Goal: Task Accomplishment & Management: Manage account settings

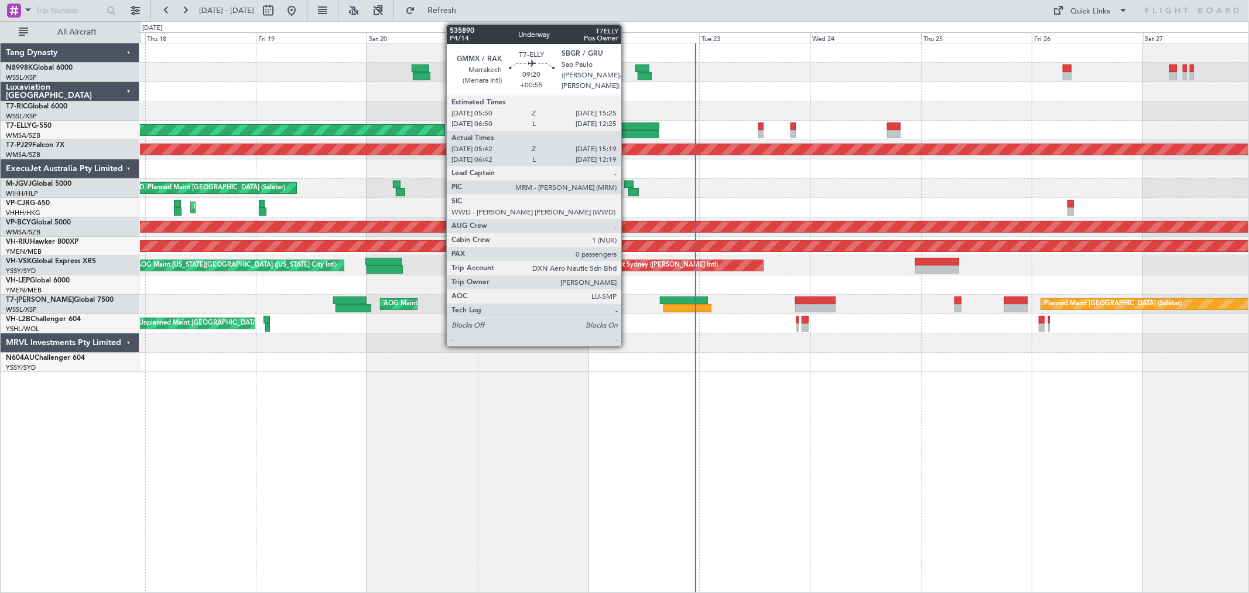
click at [627, 126] on div at bounding box center [637, 126] width 44 height 8
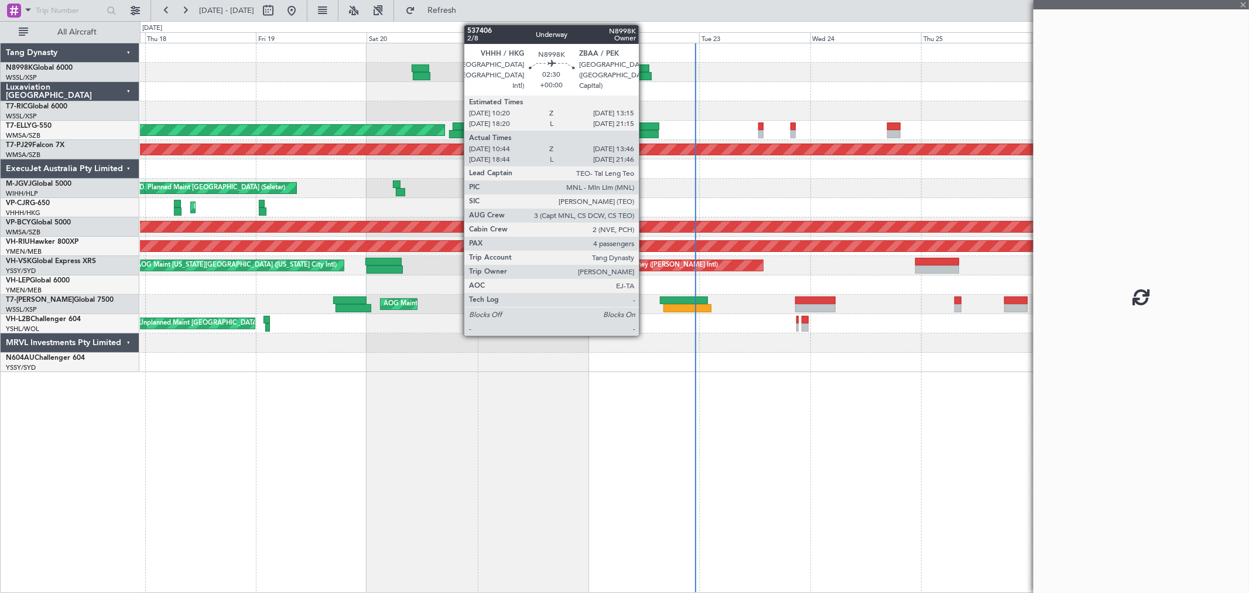
click at [645, 72] on div at bounding box center [645, 76] width 14 height 8
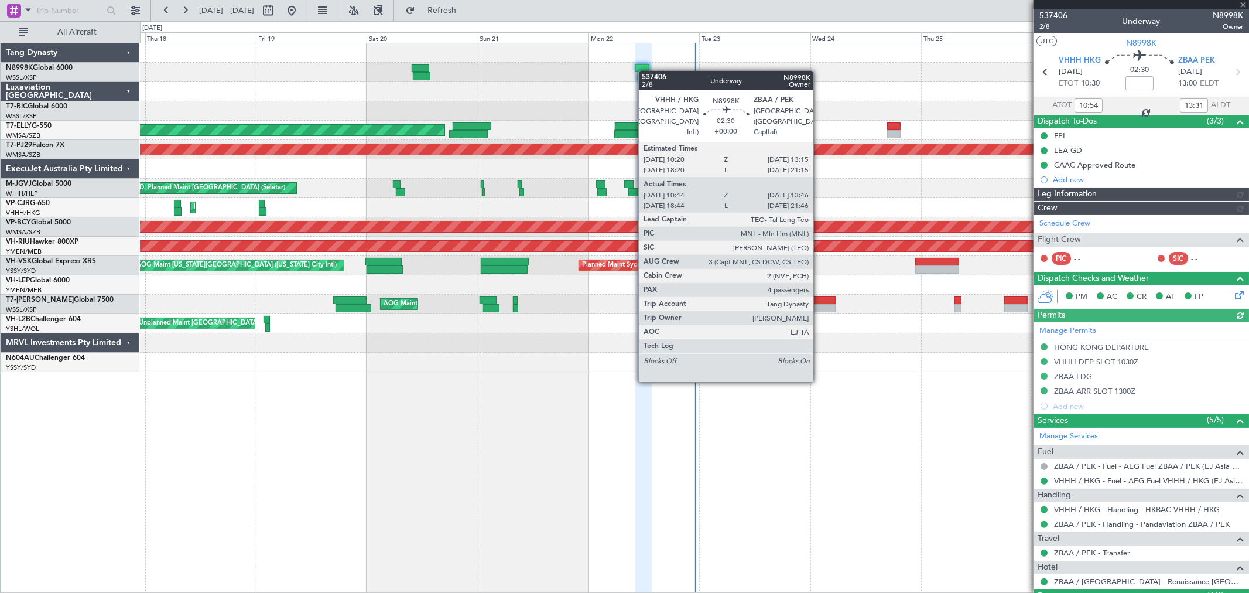
type input "[PERSON_NAME] (HHAFI)"
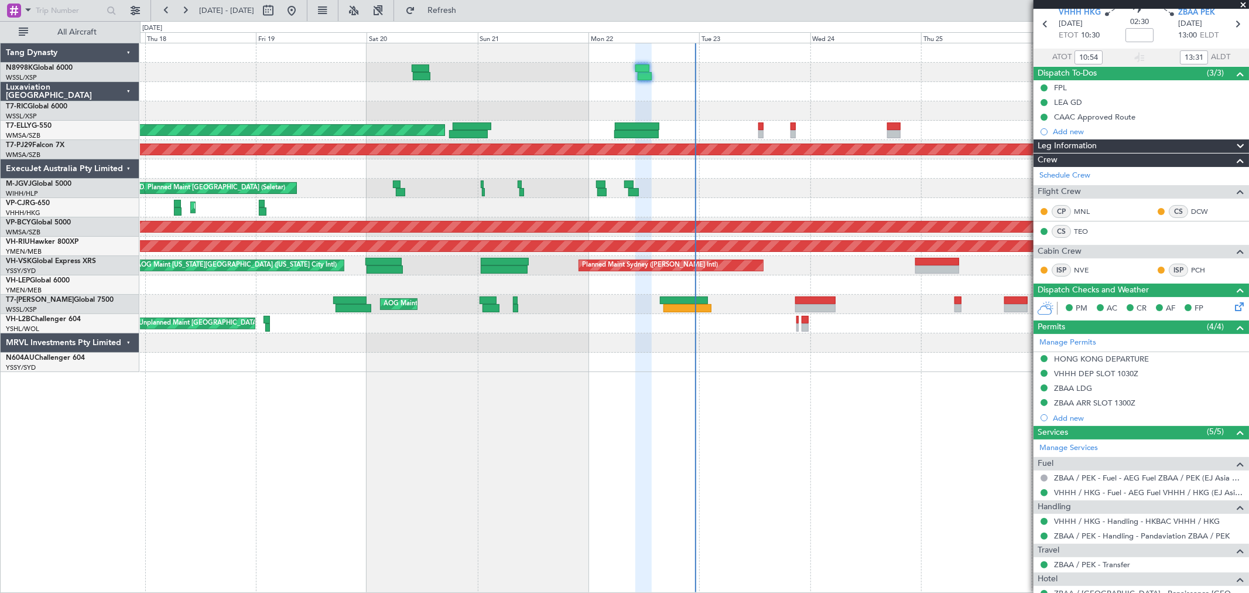
scroll to position [194, 0]
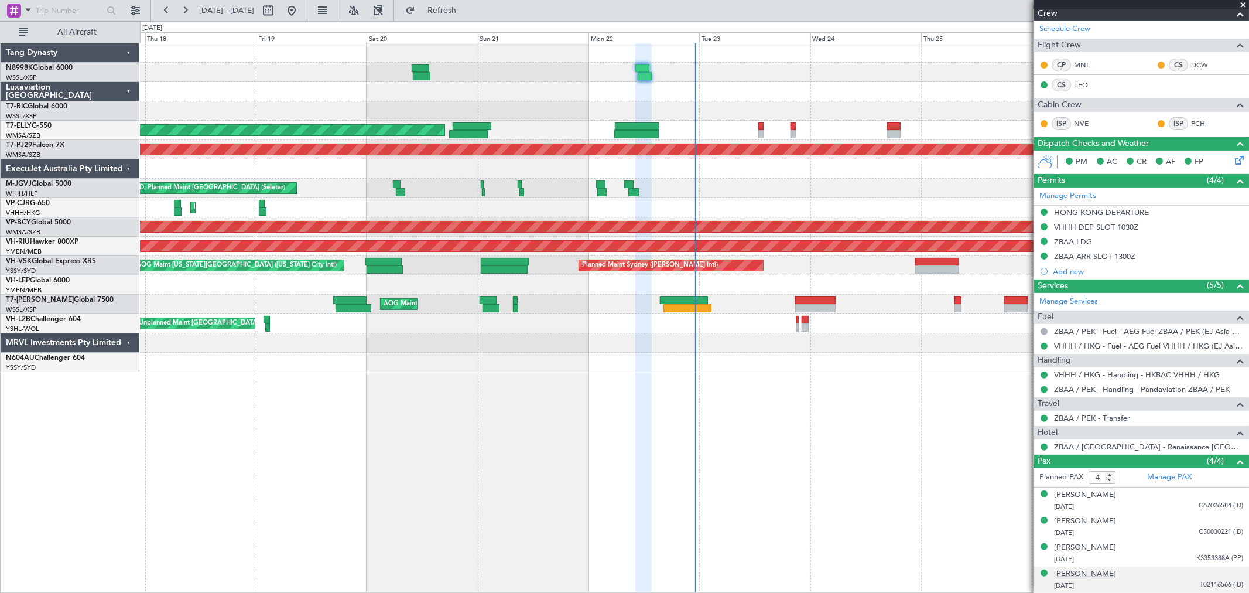
click at [899, 426] on div "[PERSON_NAME]" at bounding box center [1085, 574] width 62 height 12
type input "[PERSON_NAME] (HHAFI)"
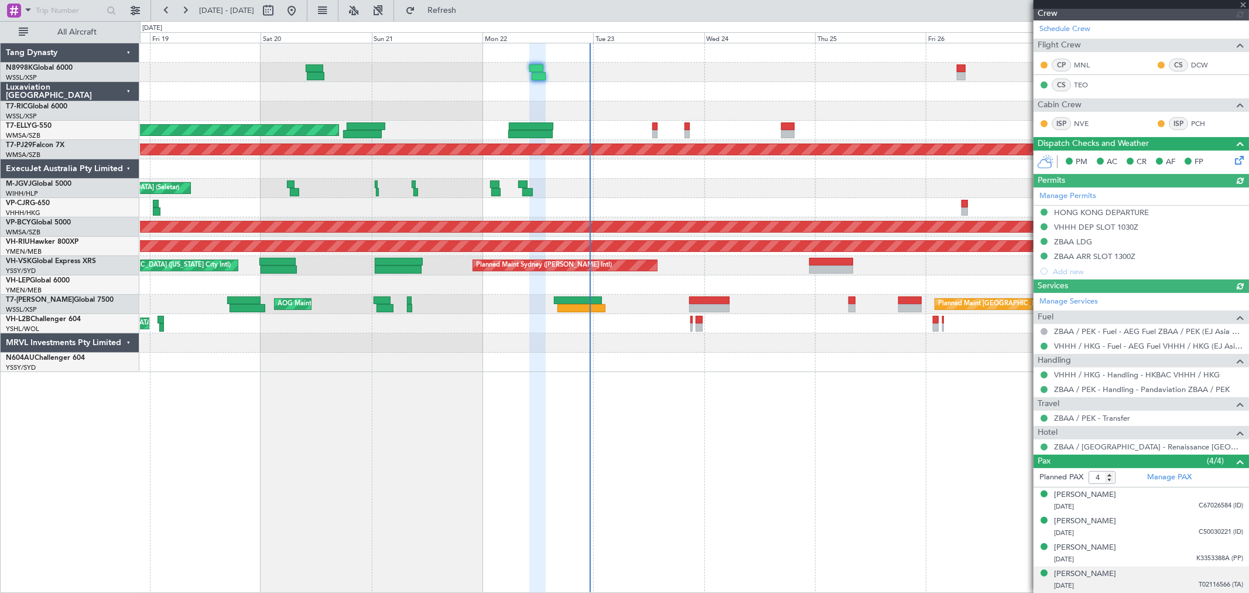
type input "[PERSON_NAME] (HHAFI)"
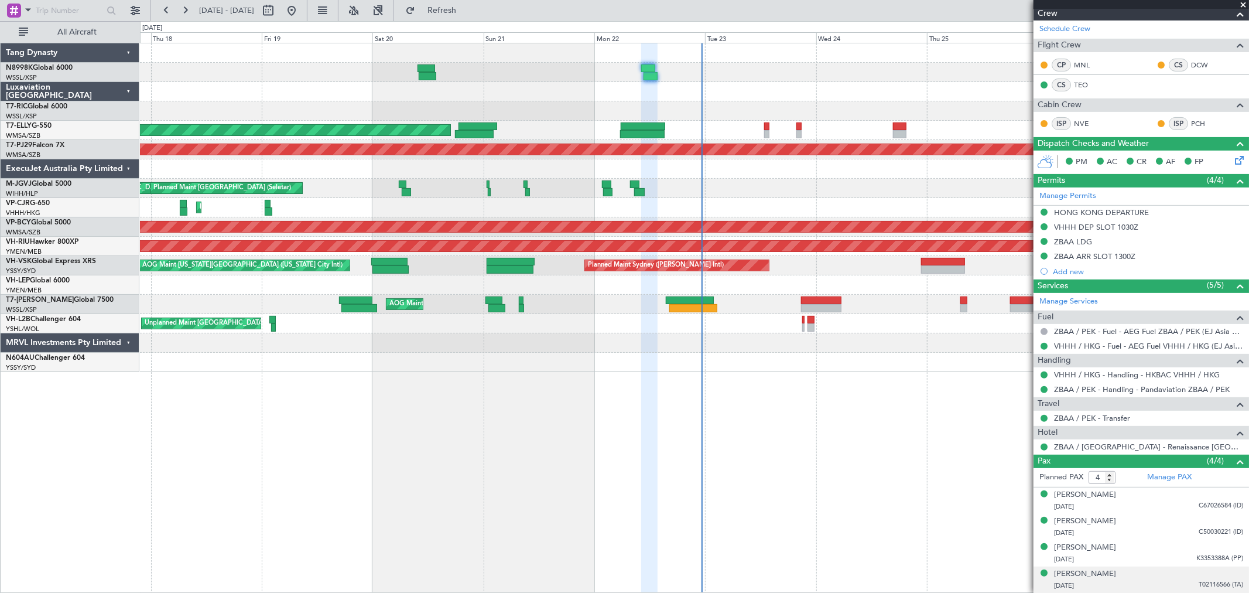
click at [742, 176] on div at bounding box center [694, 168] width 1108 height 19
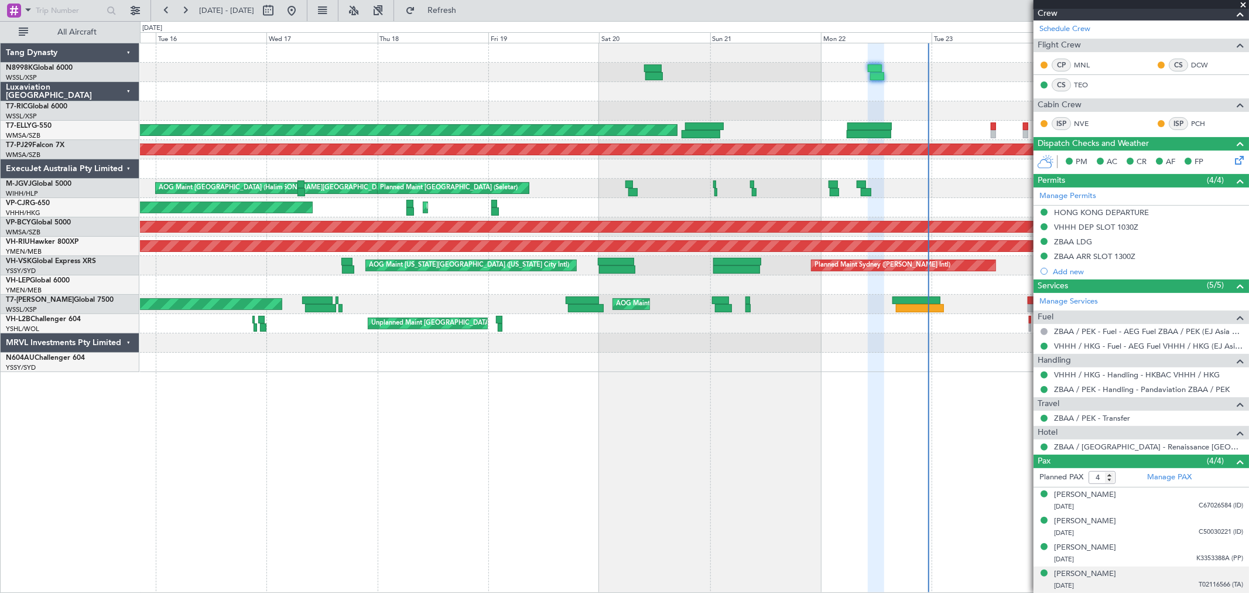
click at [400, 203] on div "Planned Maint [GEOGRAPHIC_DATA] ([GEOGRAPHIC_DATA] Intl) Planned Maint [GEOGRAP…" at bounding box center [694, 207] width 1108 height 19
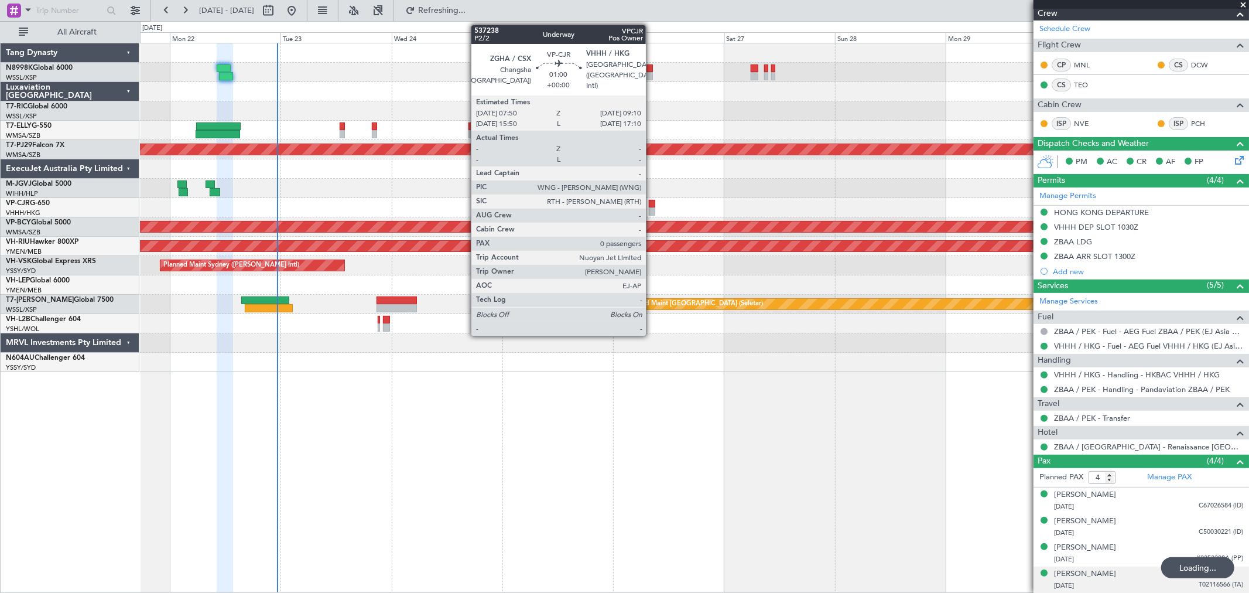
click at [652, 207] on div at bounding box center [652, 211] width 6 height 8
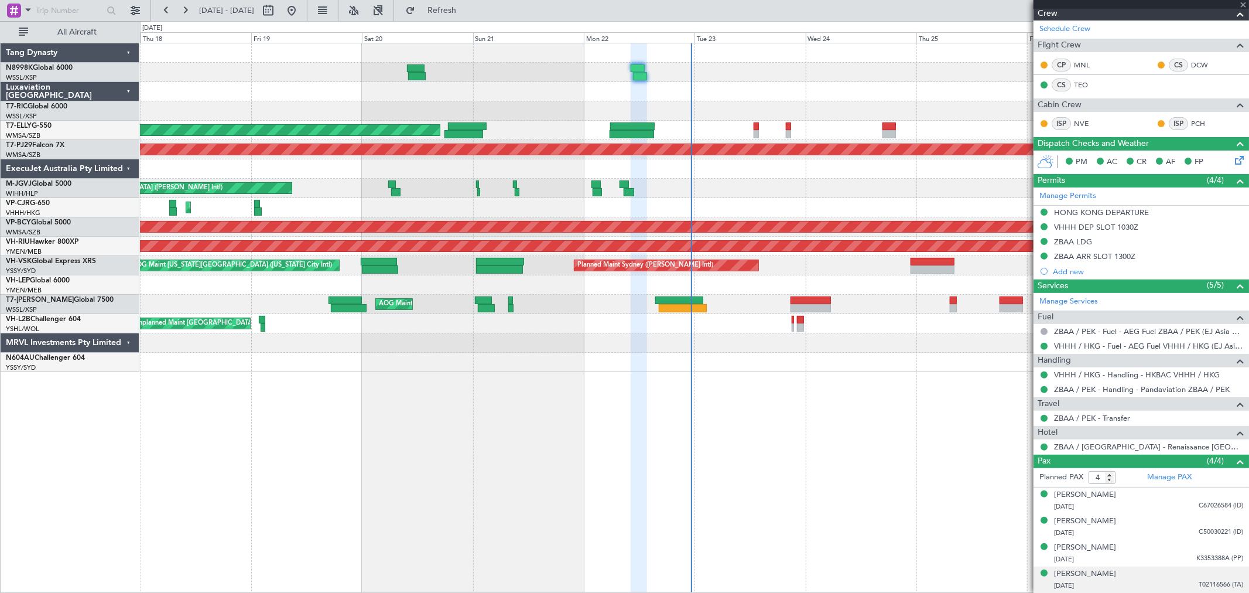
type input "0"
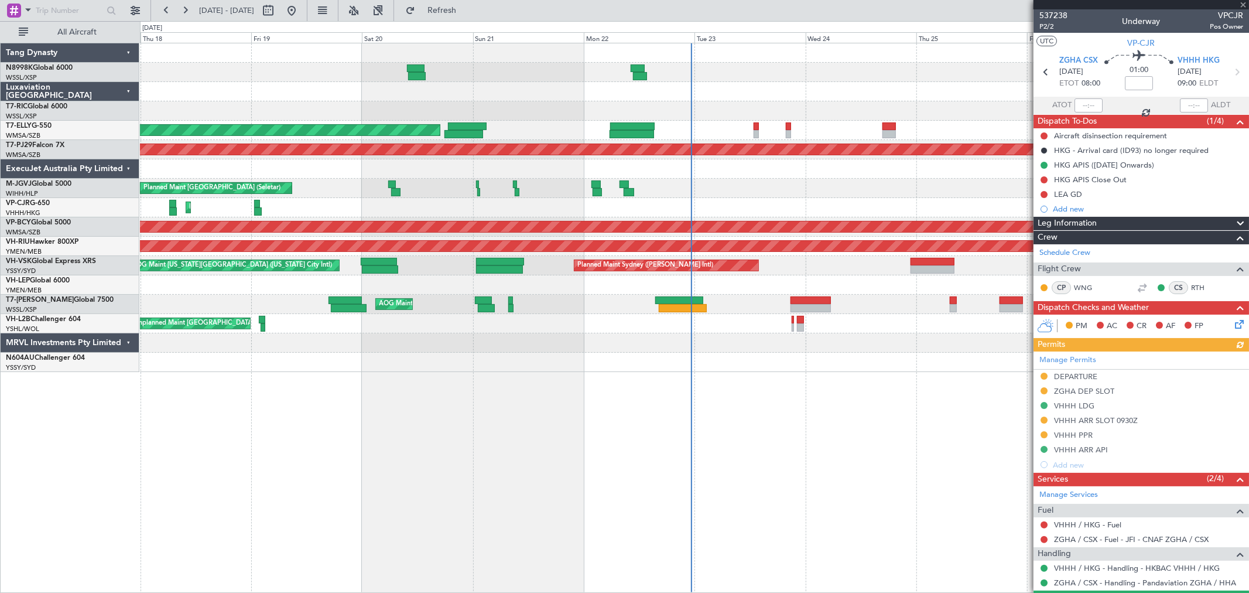
click at [677, 212] on div "Planned Maint [GEOGRAPHIC_DATA] ([GEOGRAPHIC_DATA] Intl) Planned Maint [GEOGRAP…" at bounding box center [694, 207] width 1108 height 19
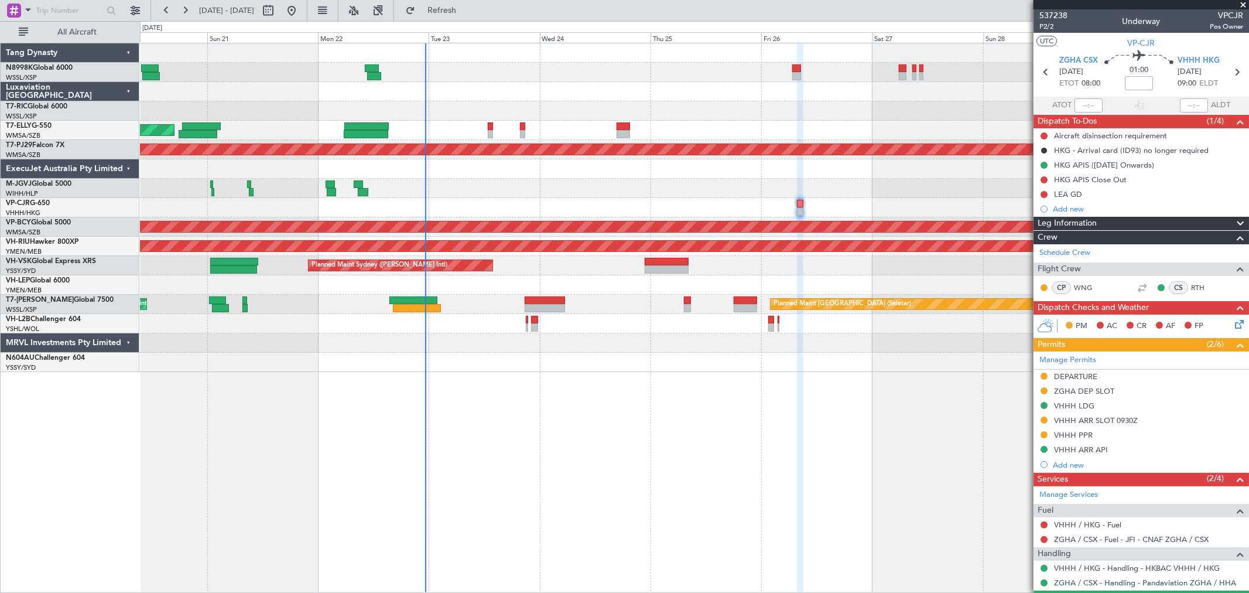
click at [547, 200] on div "Planned Maint [GEOGRAPHIC_DATA] ([GEOGRAPHIC_DATA] Intl)" at bounding box center [694, 207] width 1108 height 19
click at [675, 129] on div "Planned Maint [GEOGRAPHIC_DATA] ([GEOGRAPHIC_DATA] Intl) [PERSON_NAME] [GEOGRAP…" at bounding box center [694, 207] width 1108 height 328
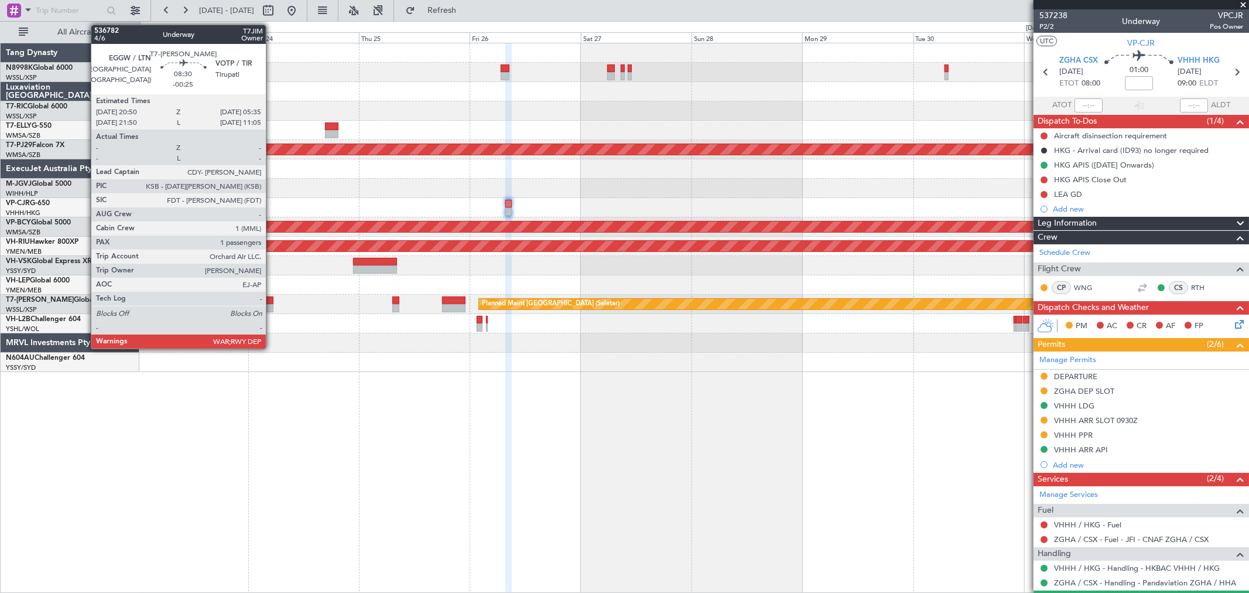
click at [272, 300] on div at bounding box center [253, 300] width 41 height 8
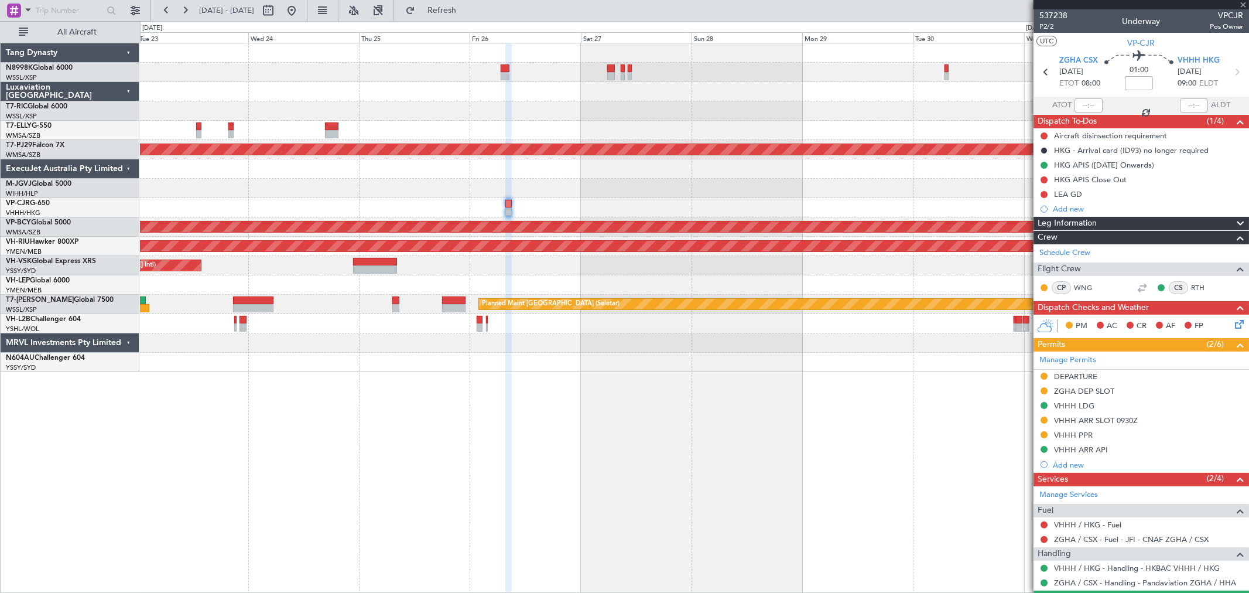
type input "-00:25"
type input "1"
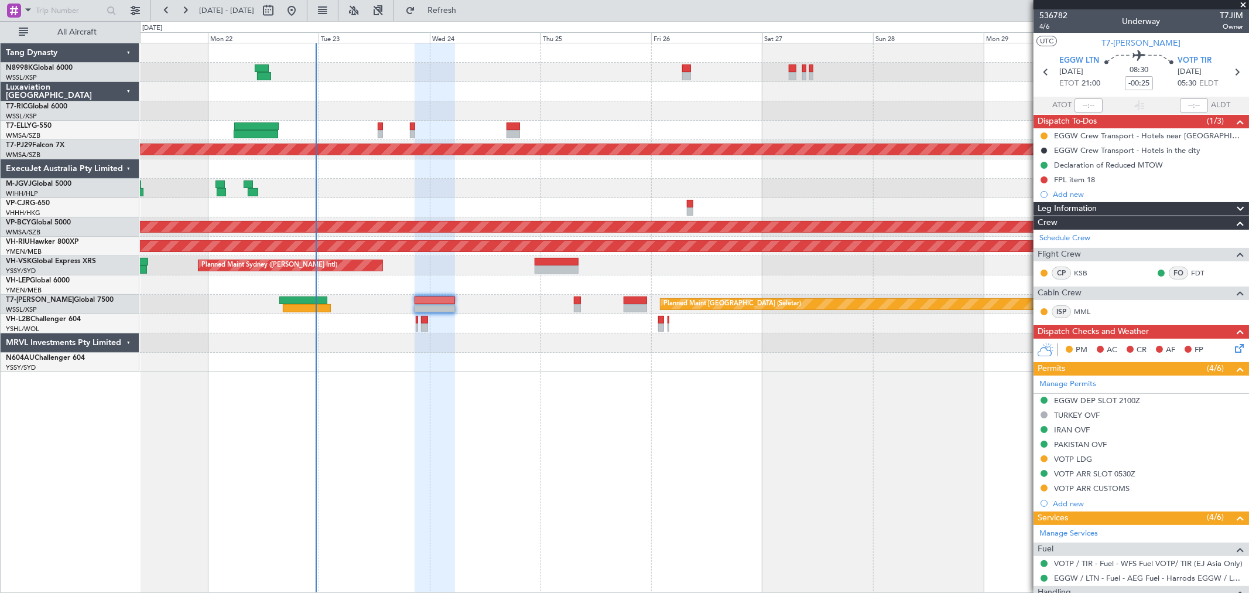
click at [430, 95] on div at bounding box center [694, 91] width 1108 height 19
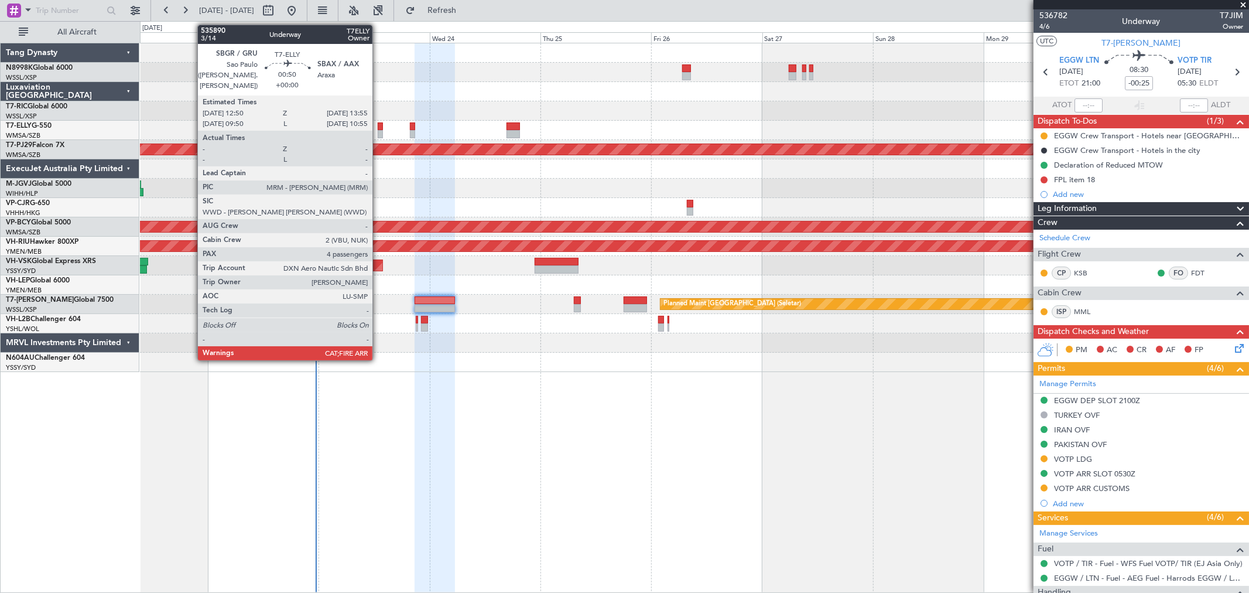
click at [378, 123] on div at bounding box center [380, 126] width 5 height 8
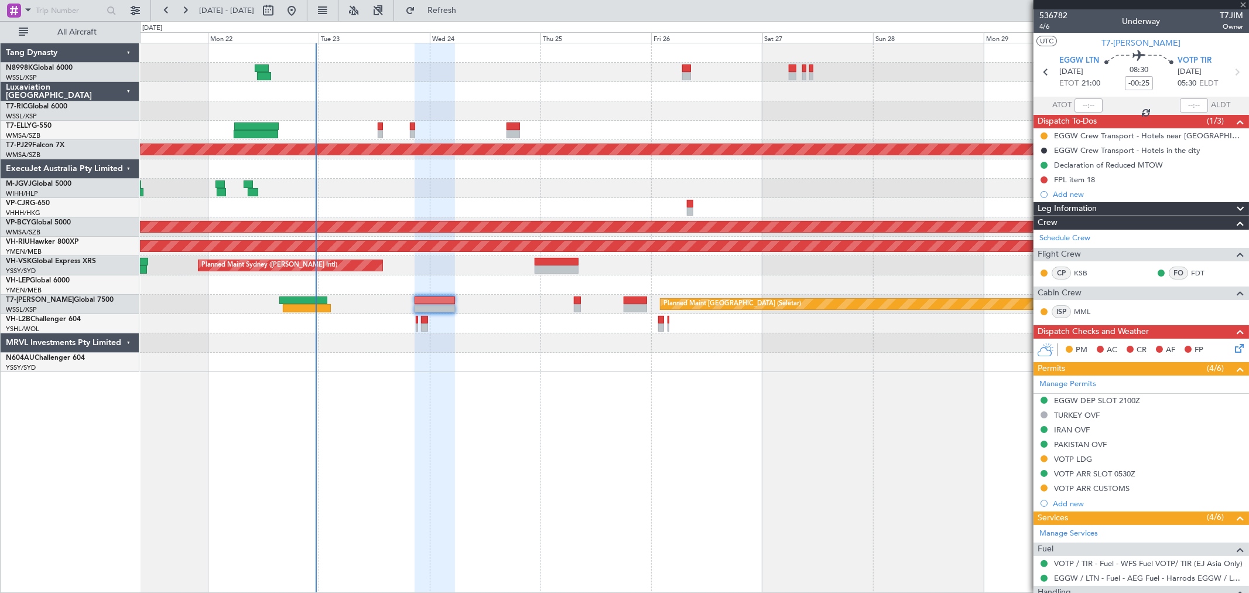
type input "4"
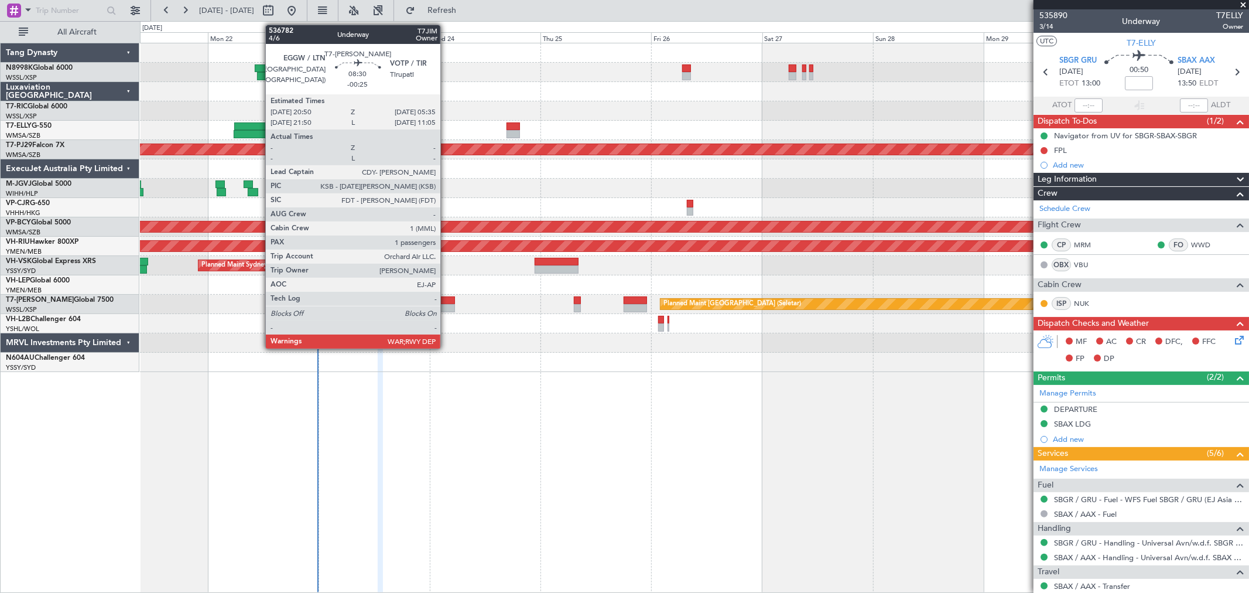
click at [446, 305] on div at bounding box center [435, 308] width 41 height 8
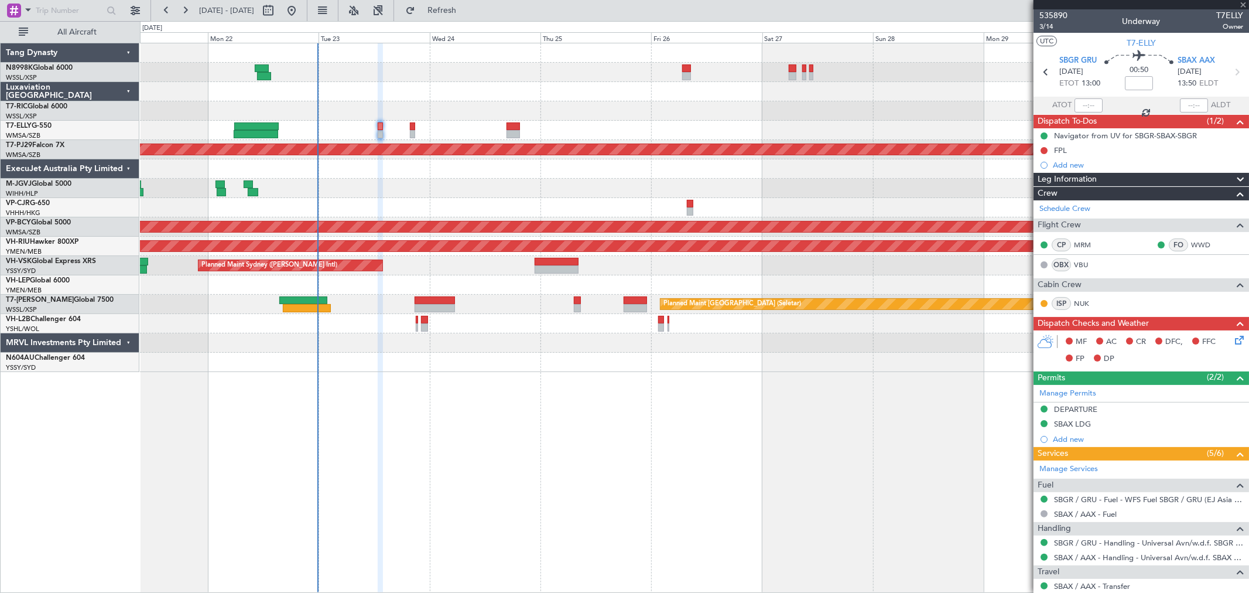
type input "-00:25"
type input "1"
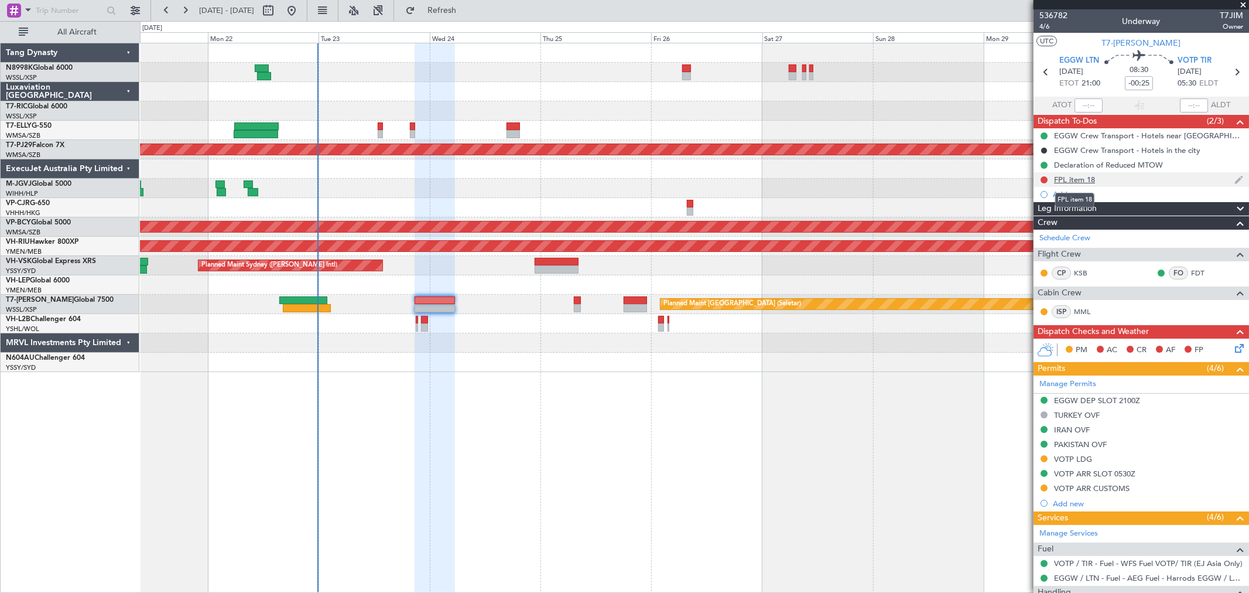
click at [899, 179] on div "FPL item 18" at bounding box center [1074, 179] width 41 height 10
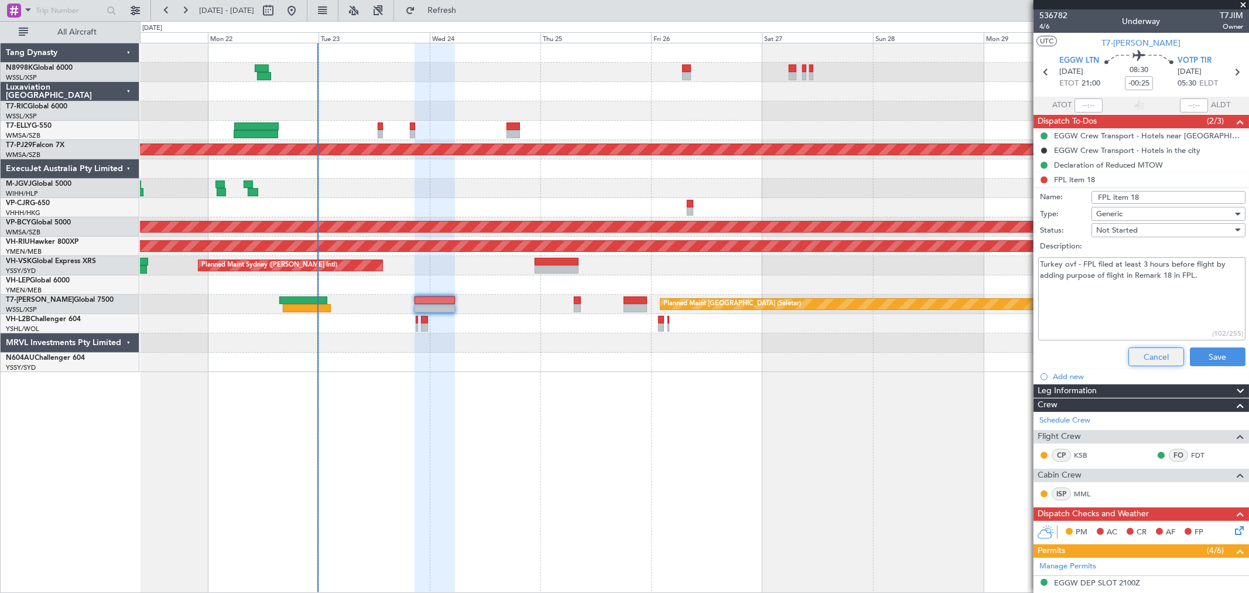
click at [899, 350] on button "Cancel" at bounding box center [1156, 356] width 56 height 19
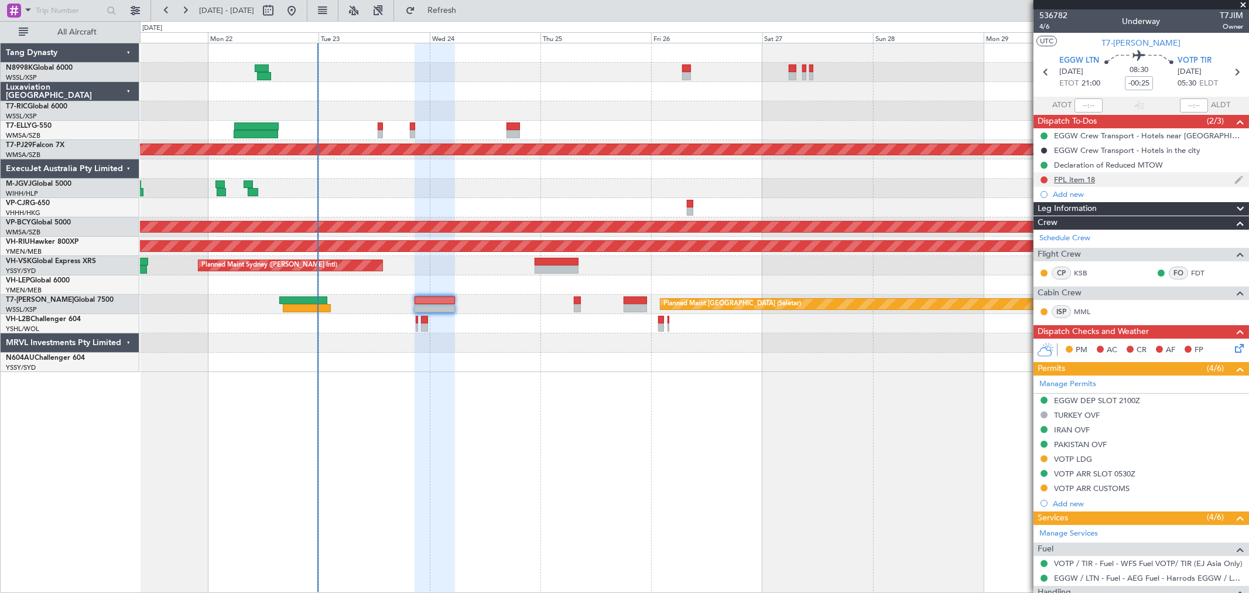
click at [899, 182] on div "FPL item 18" at bounding box center [1074, 179] width 41 height 10
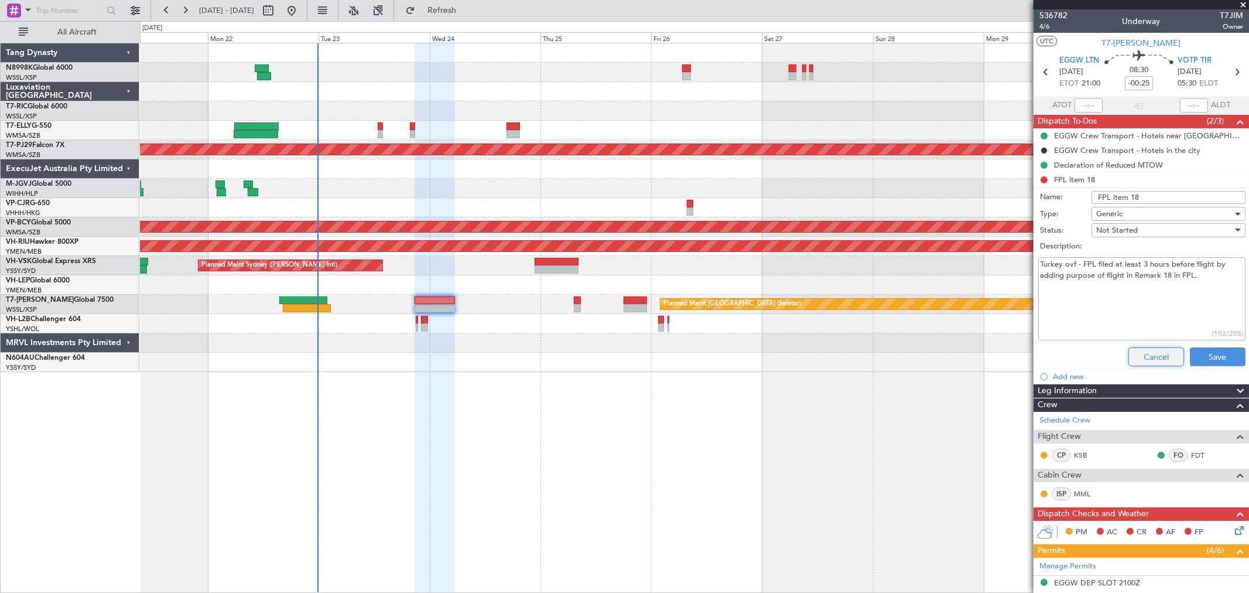
click at [899, 348] on button "Cancel" at bounding box center [1156, 356] width 56 height 19
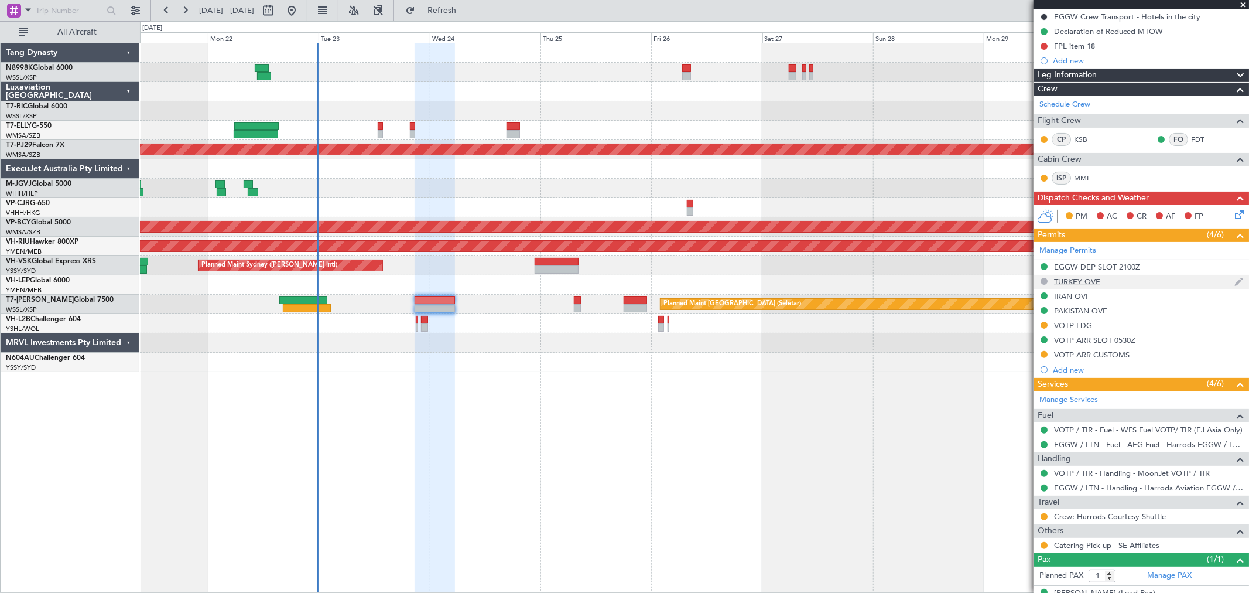
scroll to position [153, 0]
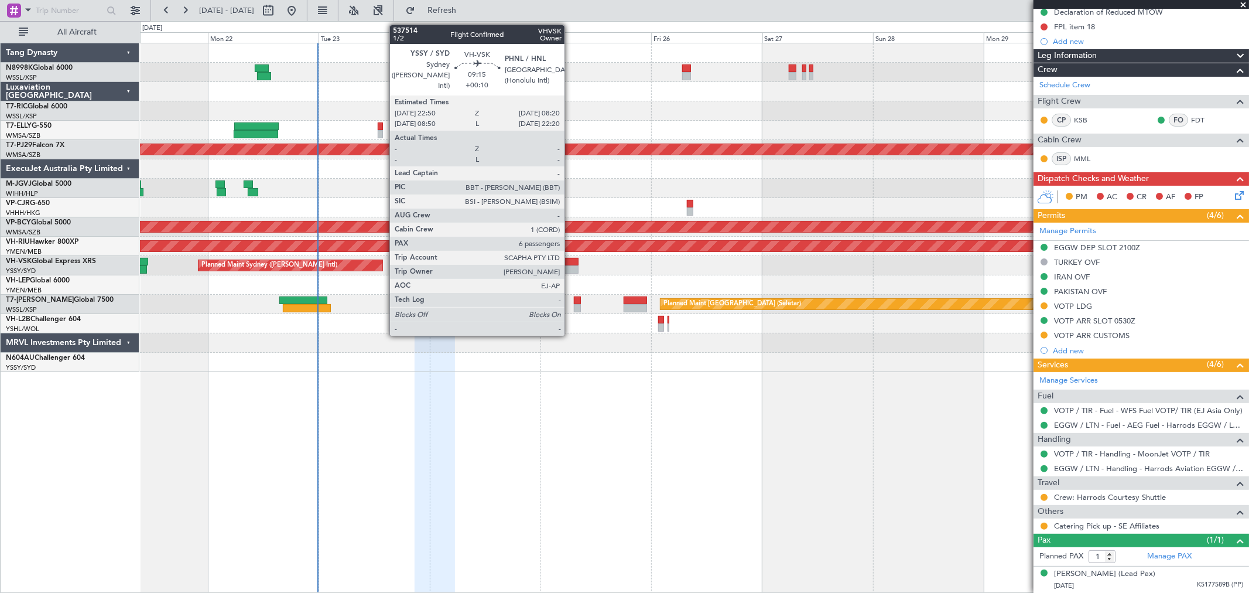
click at [570, 266] on div at bounding box center [557, 269] width 44 height 8
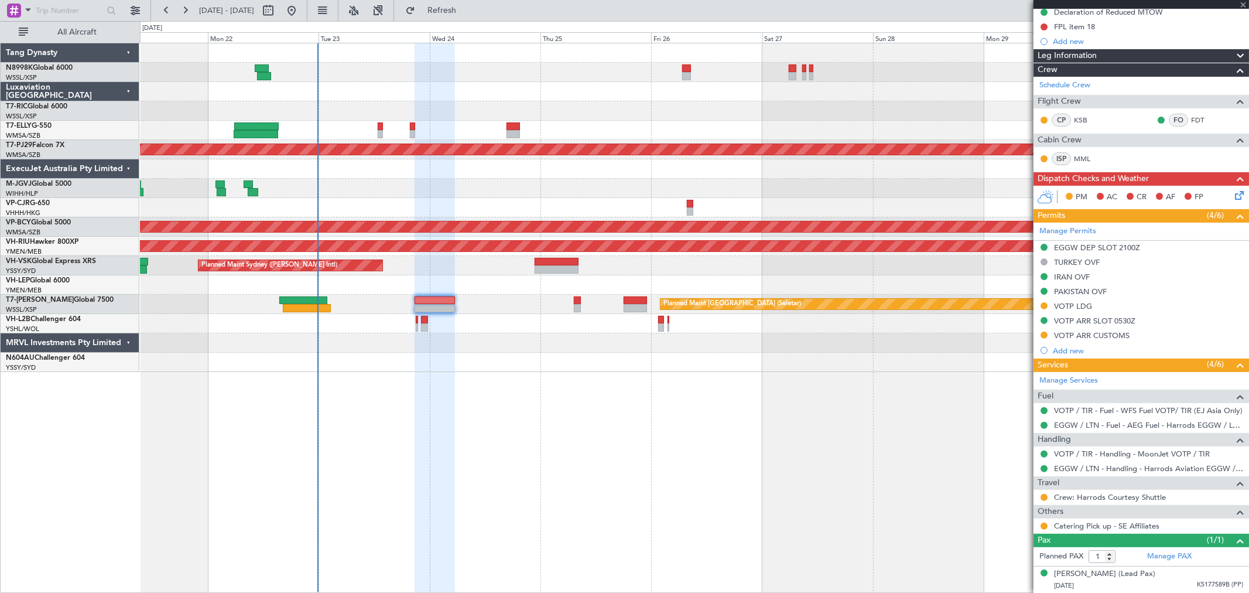
type input "+00:10"
type input "6"
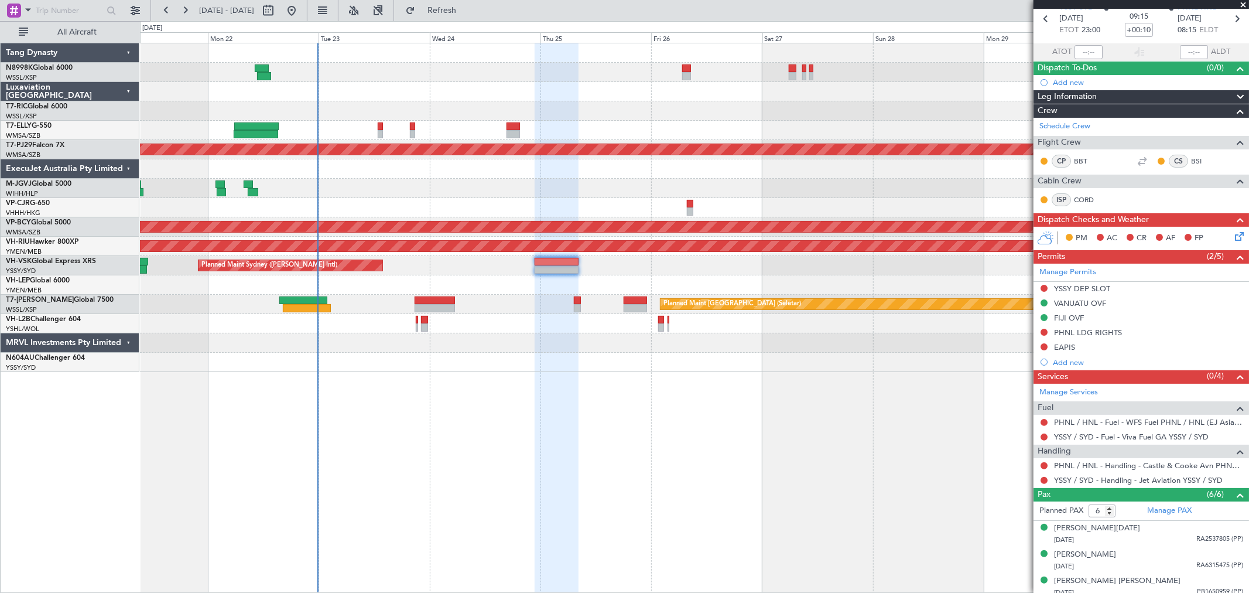
scroll to position [0, 0]
